Goal: Browse casually

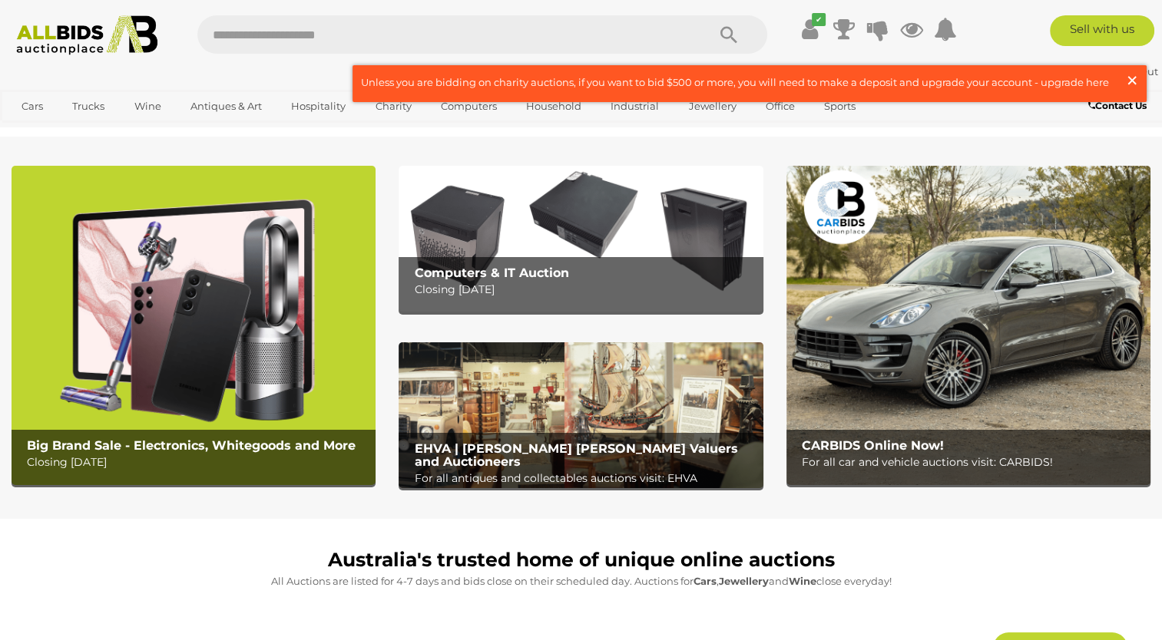
click at [1130, 77] on span "×" at bounding box center [1132, 80] width 14 height 30
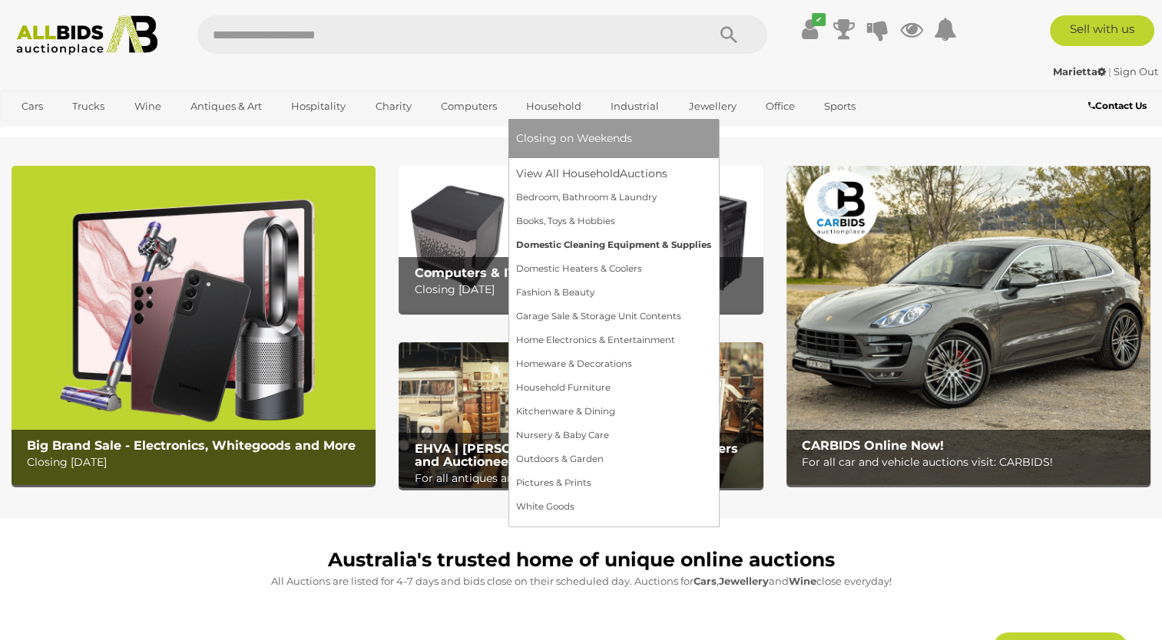
click at [537, 247] on link "Domestic Cleaning Equipment & Supplies" at bounding box center [613, 245] width 195 height 24
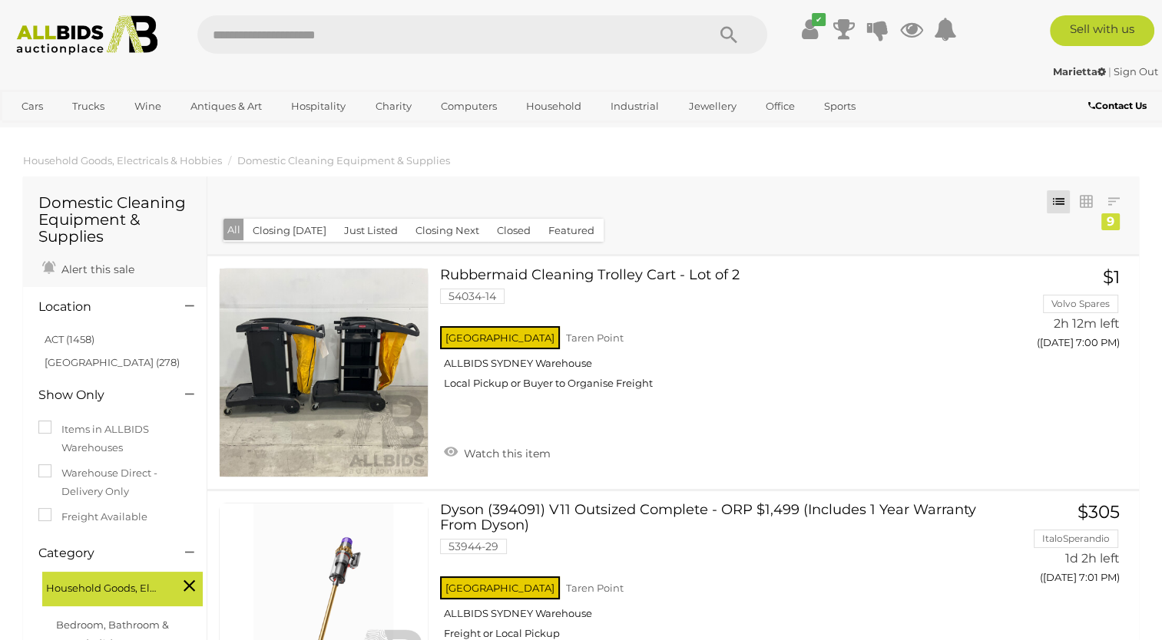
click at [234, 30] on input "text" at bounding box center [444, 34] width 494 height 38
type input "**********"
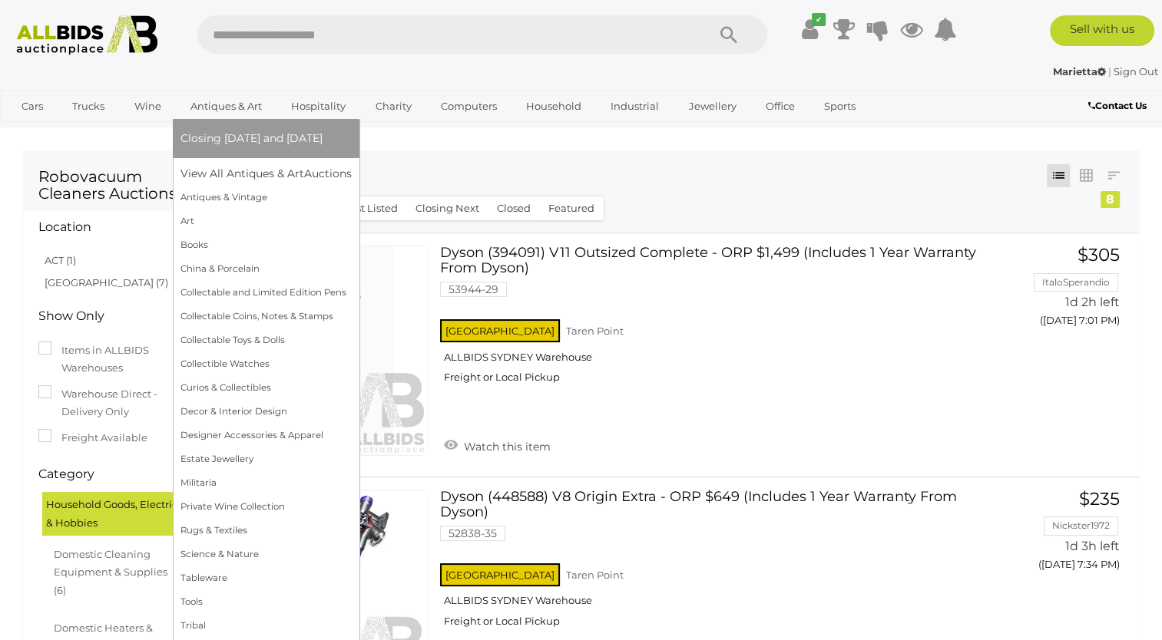
click at [235, 112] on link "Antiques & Art" at bounding box center [225, 106] width 91 height 25
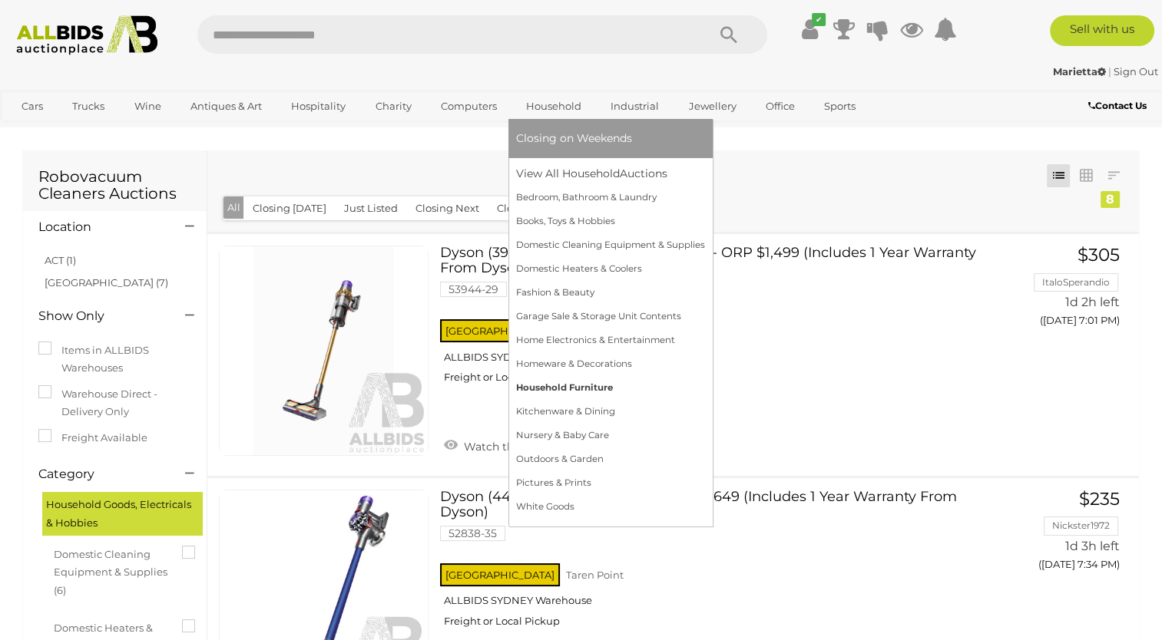
click at [527, 386] on link "Household Furniture" at bounding box center [610, 388] width 189 height 24
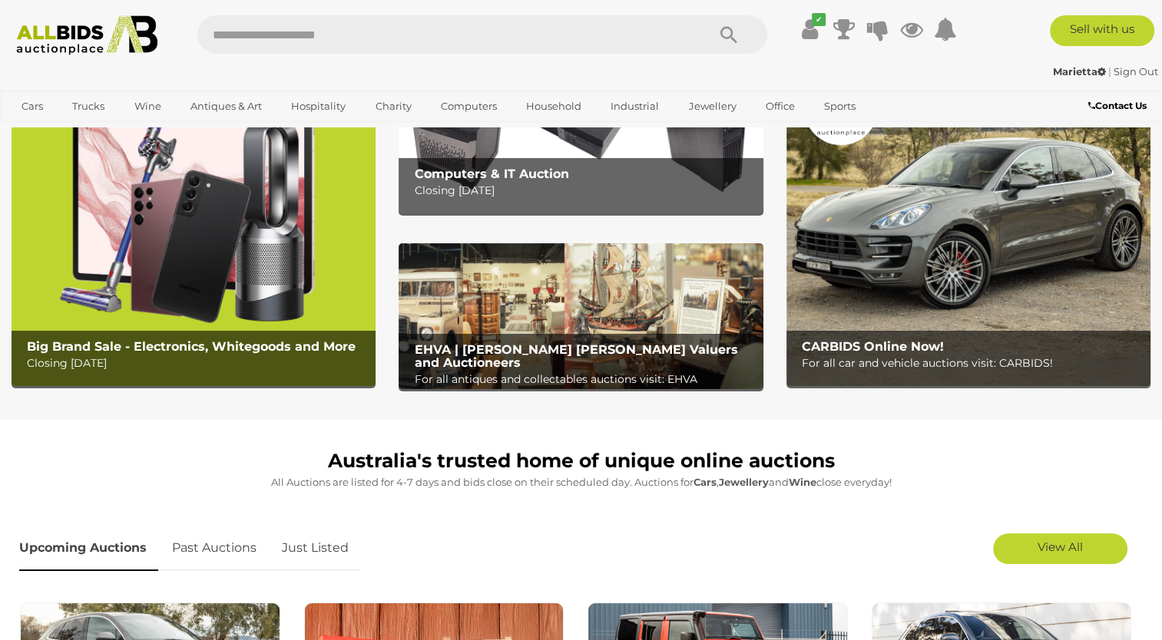
scroll to position [104, 0]
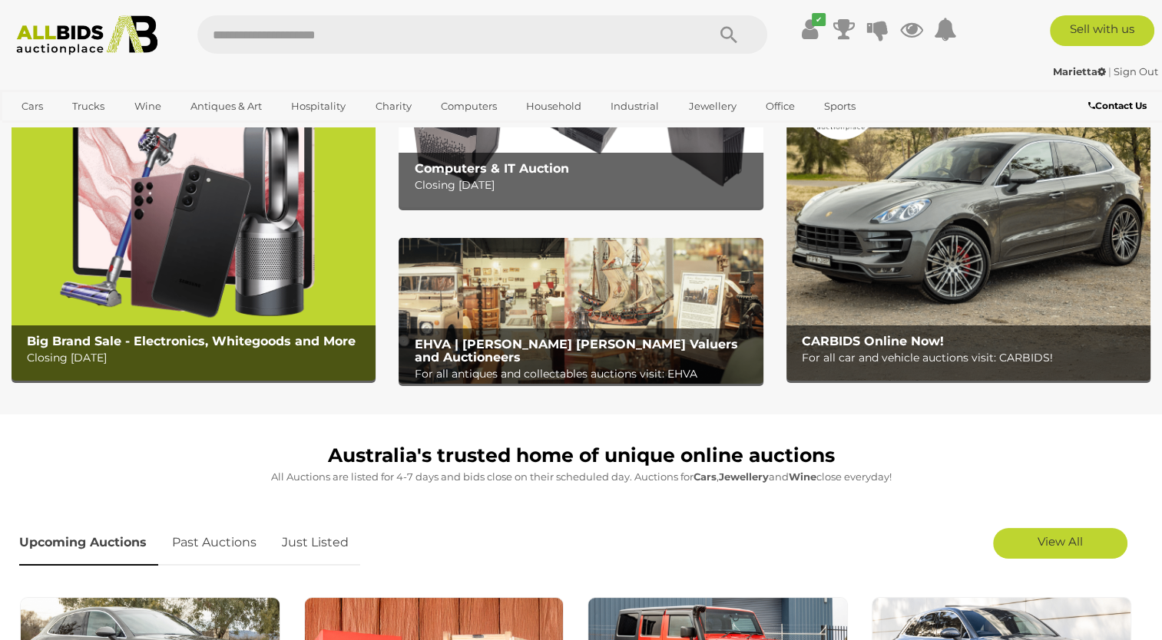
click at [206, 233] on img at bounding box center [194, 220] width 364 height 319
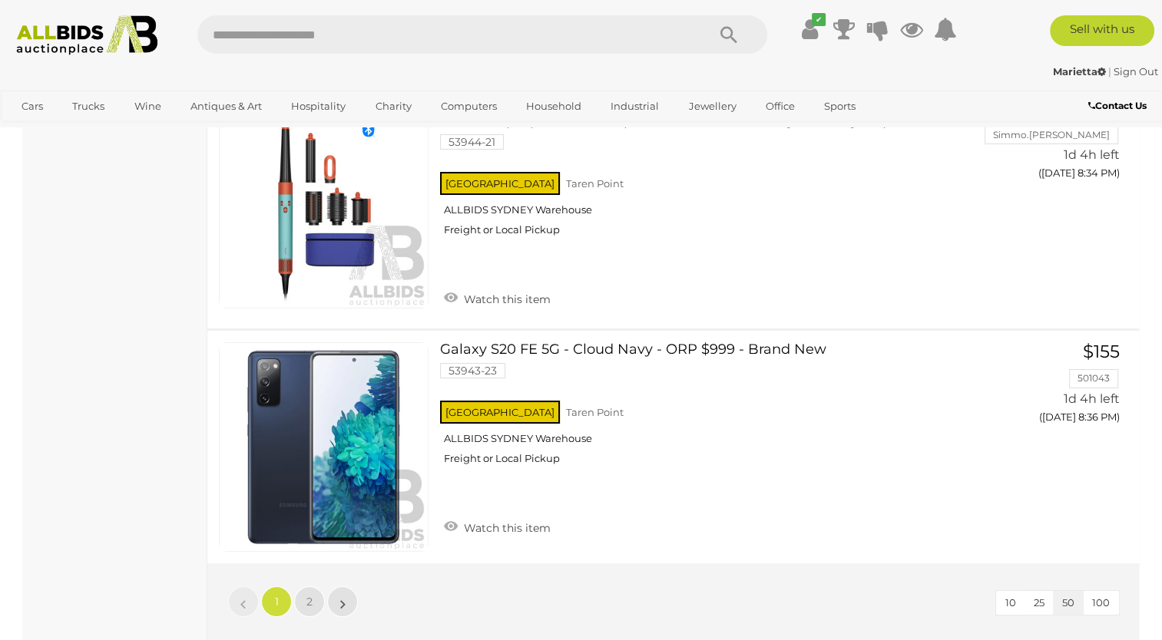
scroll to position [11627, 0]
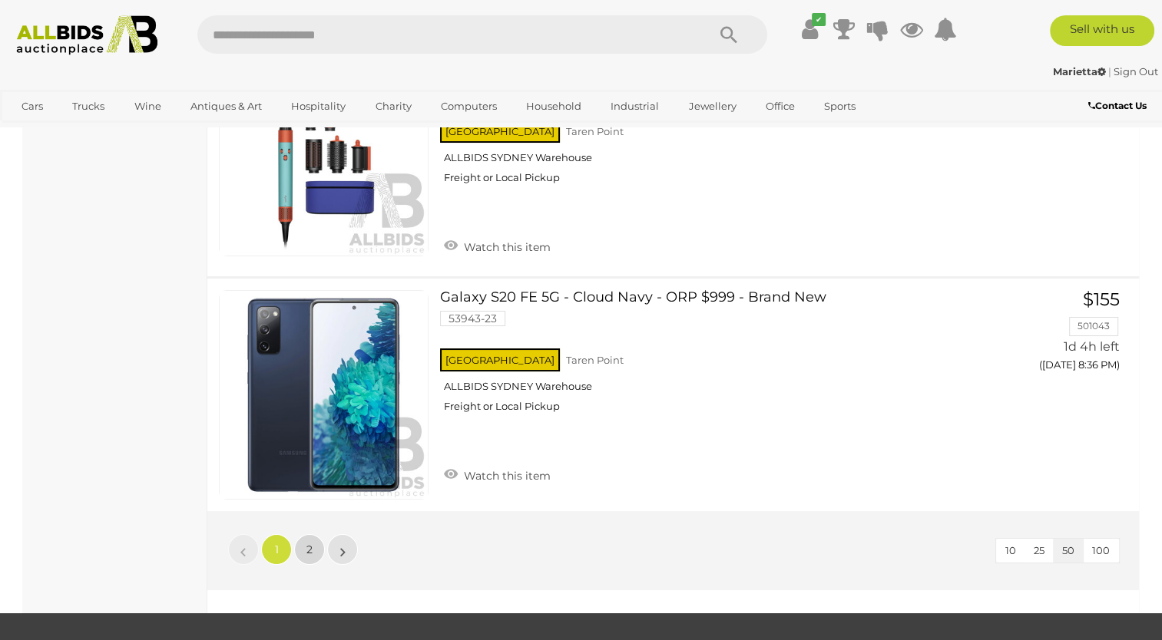
click at [306, 543] on span "2" at bounding box center [309, 550] width 6 height 14
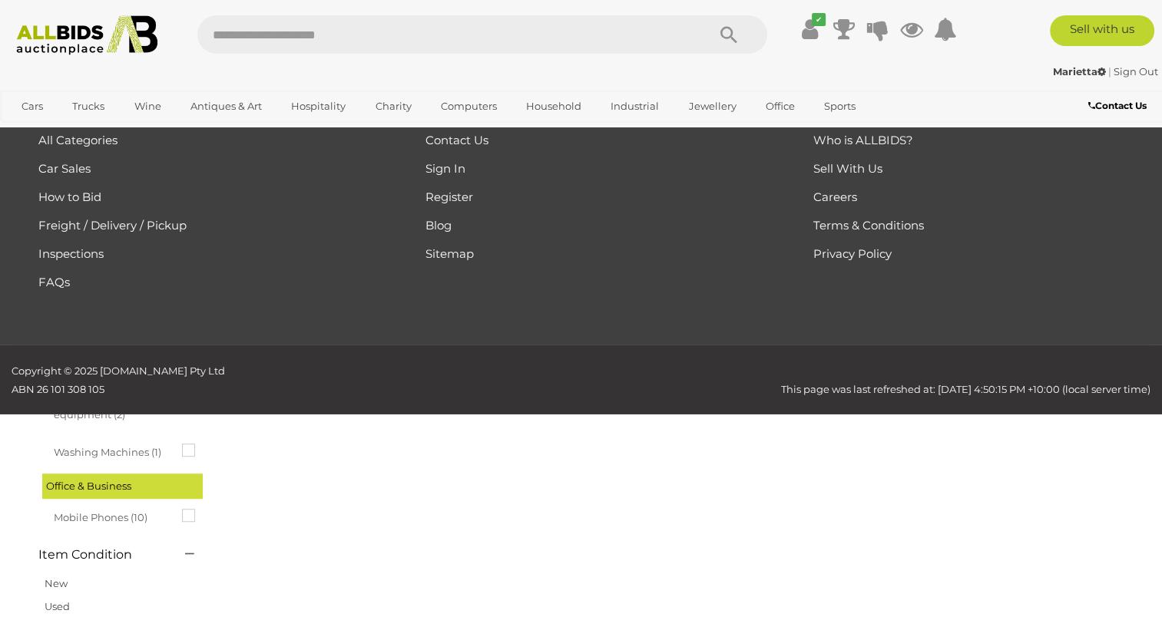
scroll to position [78, 0]
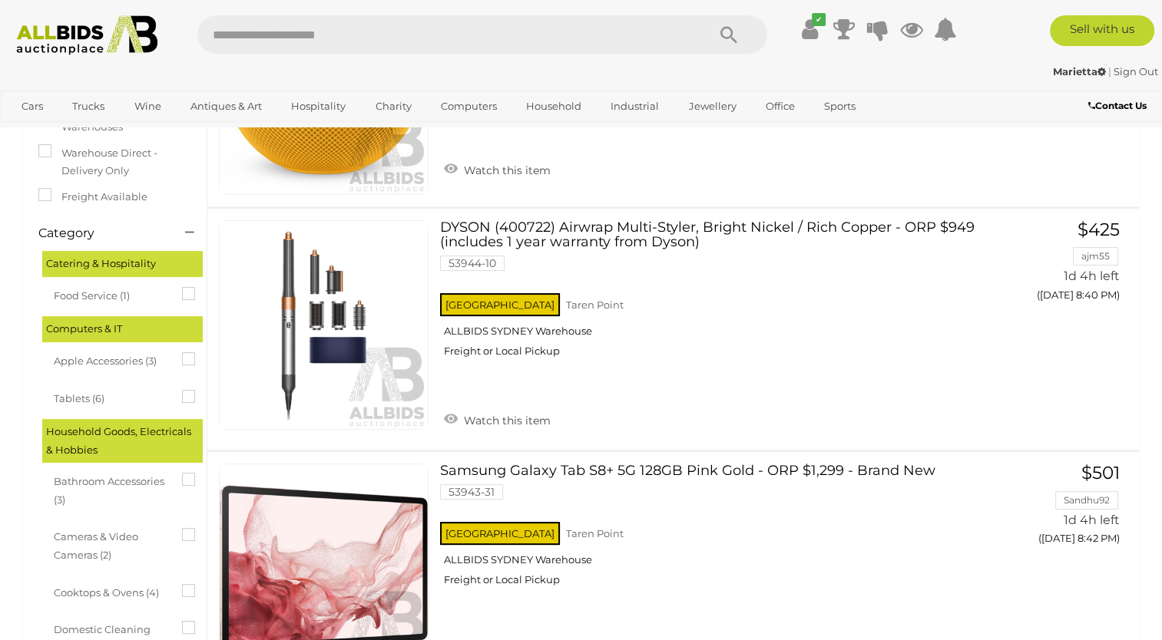
scroll to position [212, 0]
